Goal: Task Accomplishment & Management: Use online tool/utility

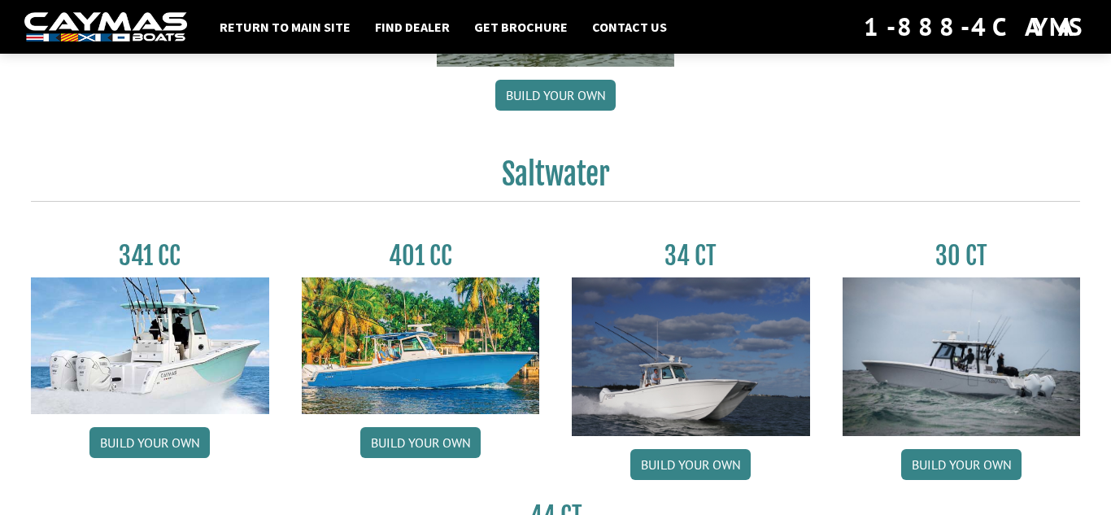
scroll to position [627, 0]
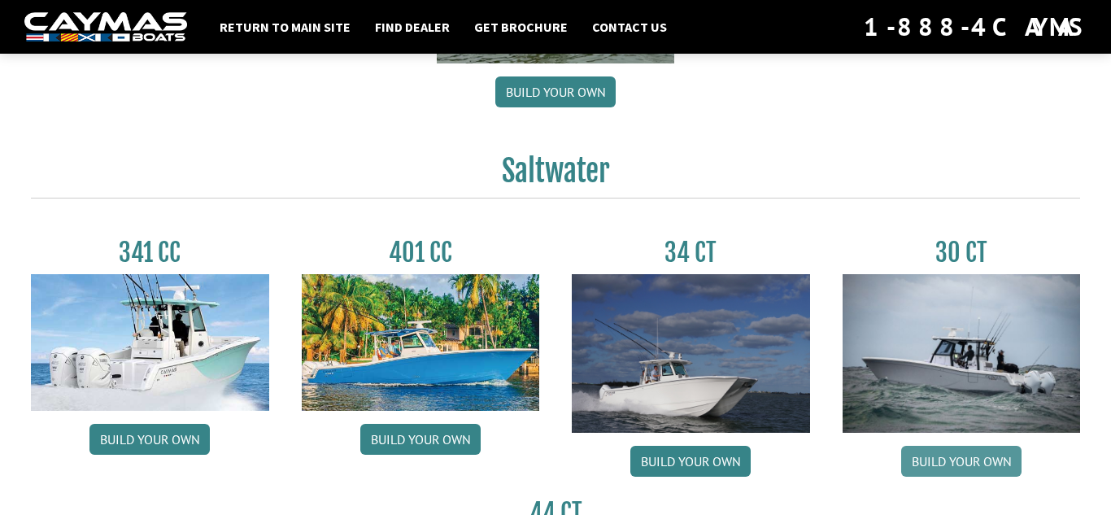
click at [956, 460] on link "Build your own" at bounding box center [961, 461] width 120 height 31
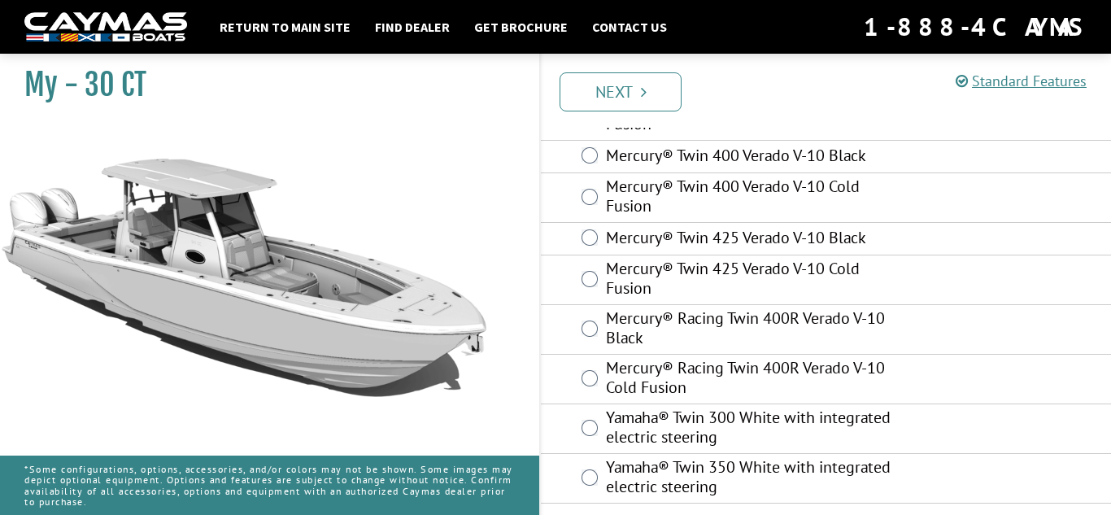
scroll to position [204, 0]
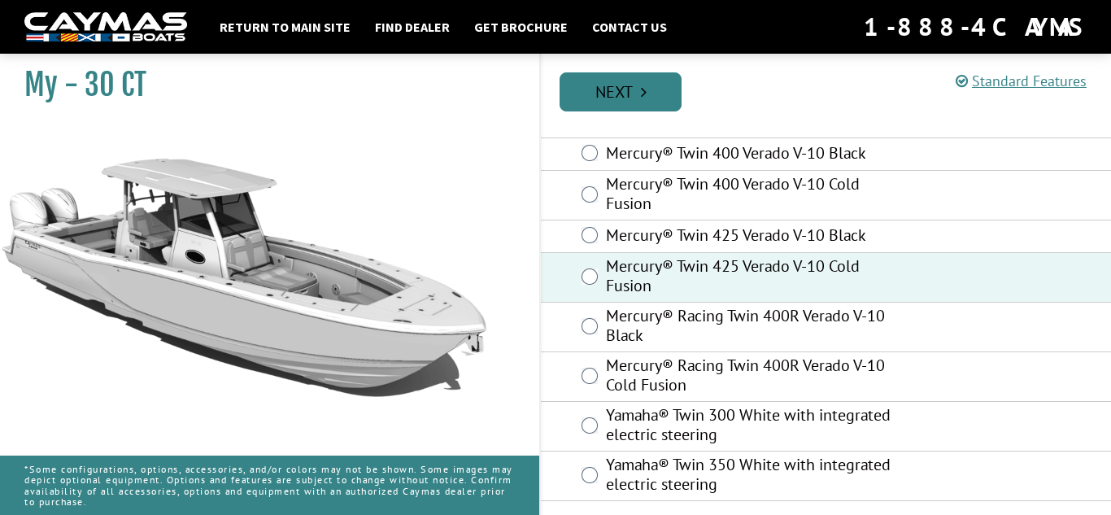
click at [626, 96] on link "Next" at bounding box center [621, 91] width 122 height 39
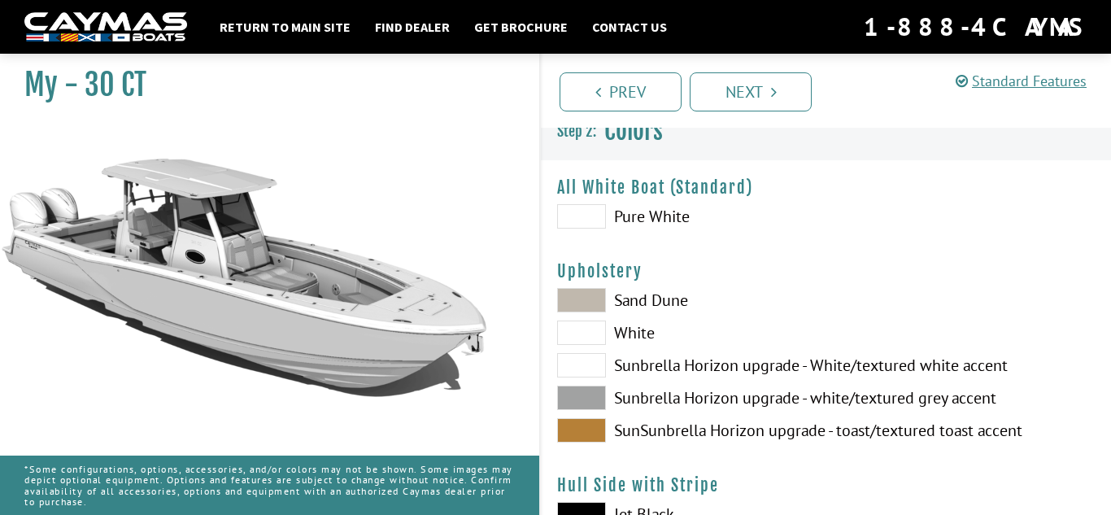
scroll to position [0, 0]
